Goal: Navigation & Orientation: Find specific page/section

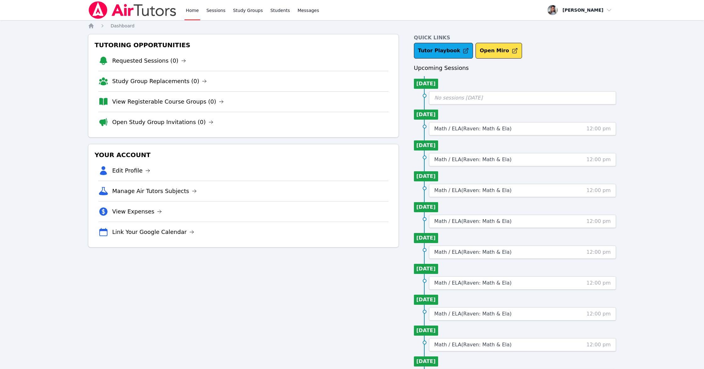
click at [156, 100] on link "View Registerable Course Groups (0)" at bounding box center [168, 101] width 112 height 9
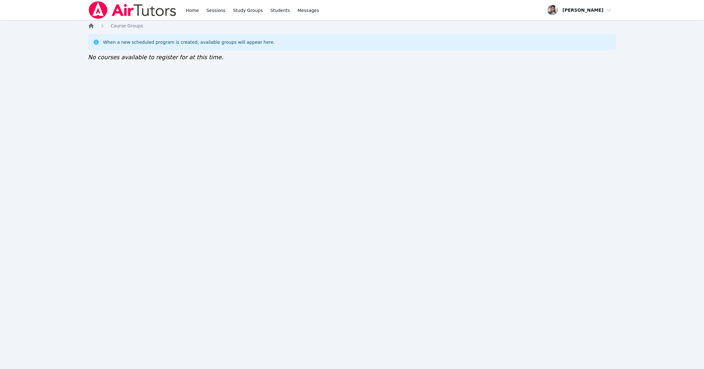
click at [88, 25] on icon "Breadcrumb" at bounding box center [91, 26] width 6 height 6
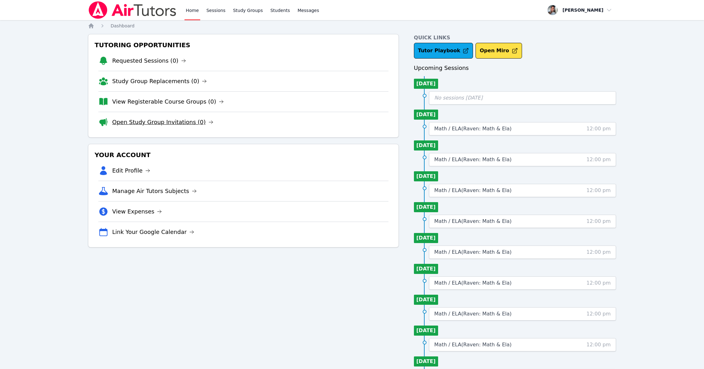
click at [136, 122] on link "Open Study Group Invitations (0)" at bounding box center [162, 122] width 101 height 9
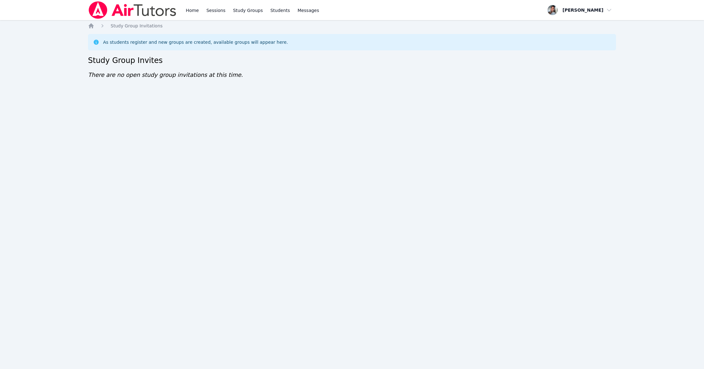
click at [87, 25] on div "Home Sessions Study Groups Students Messages Open user menu [PERSON_NAME] Open …" at bounding box center [352, 184] width 704 height 369
click at [91, 25] on icon "Breadcrumb" at bounding box center [91, 25] width 5 height 5
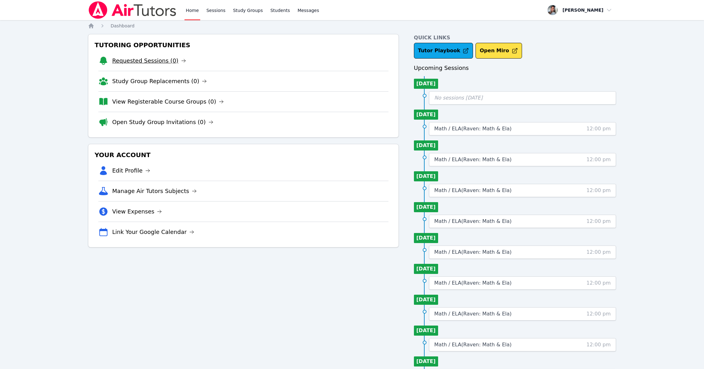
click at [147, 57] on link "Requested Sessions (0)" at bounding box center [149, 60] width 74 height 9
